Goal: Task Accomplishment & Management: Manage account settings

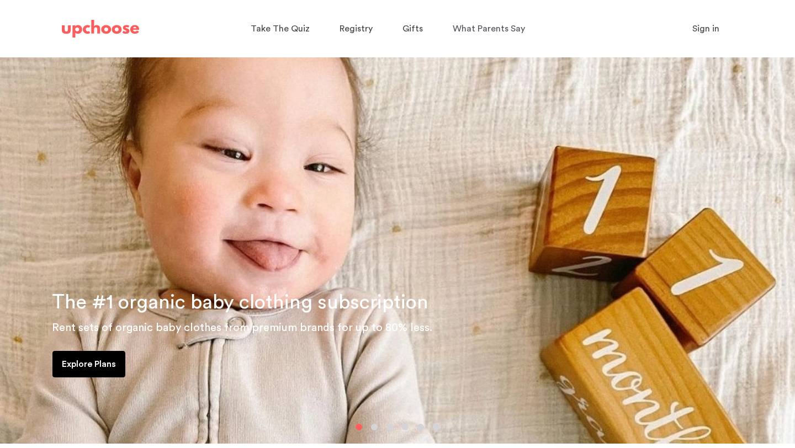
click at [705, 31] on span "Sign in" at bounding box center [705, 28] width 27 height 9
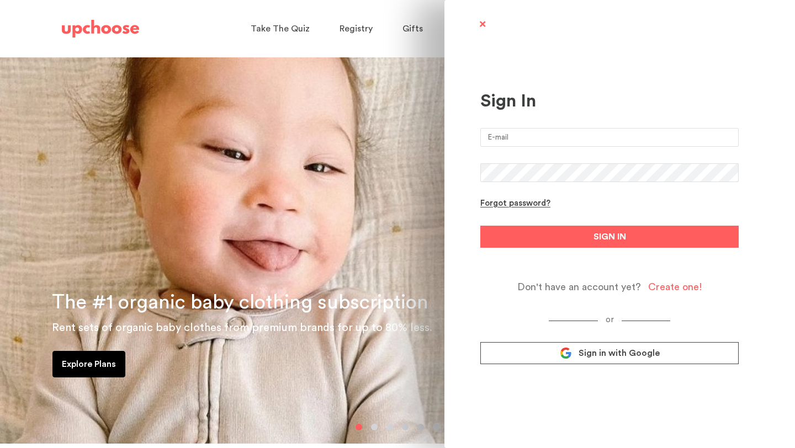
click at [578, 135] on input "email" at bounding box center [609, 137] width 258 height 19
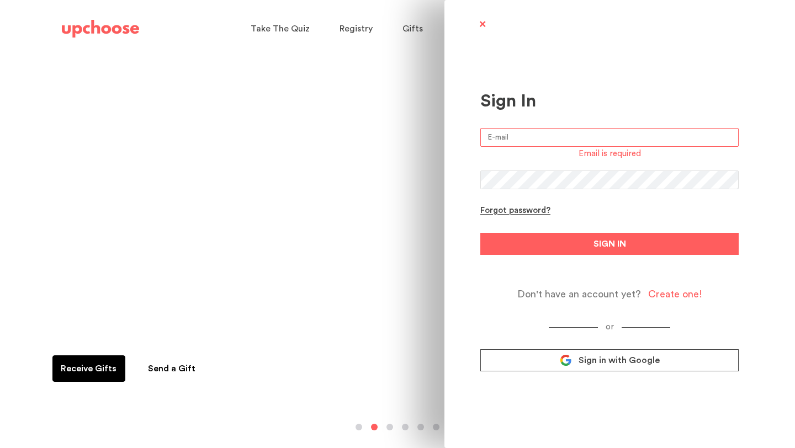
type input "[EMAIL_ADDRESS][PERSON_NAME][DOMAIN_NAME]"
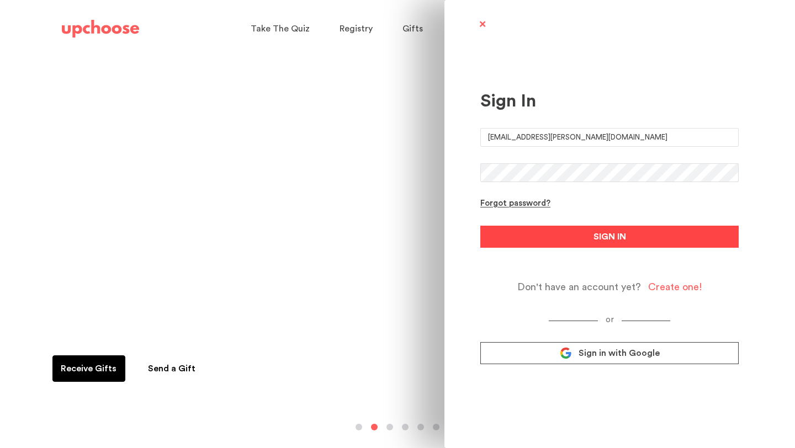
click at [583, 244] on button "SIGN IN" at bounding box center [609, 237] width 258 height 22
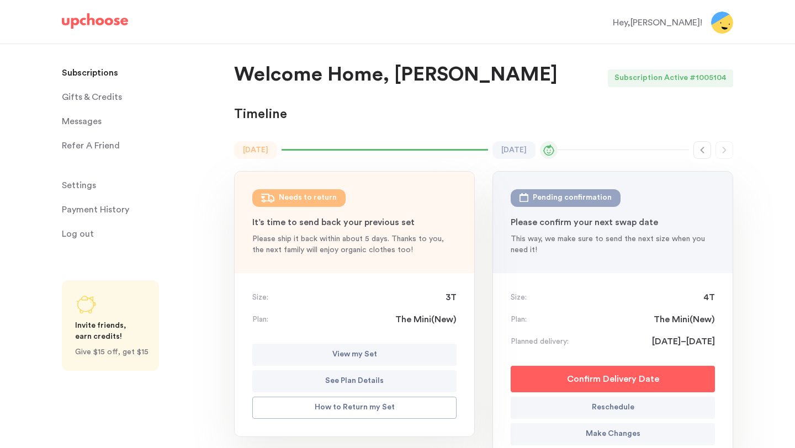
click at [338, 355] on p "View my Set" at bounding box center [354, 354] width 45 height 13
